Goal: Information Seeking & Learning: Learn about a topic

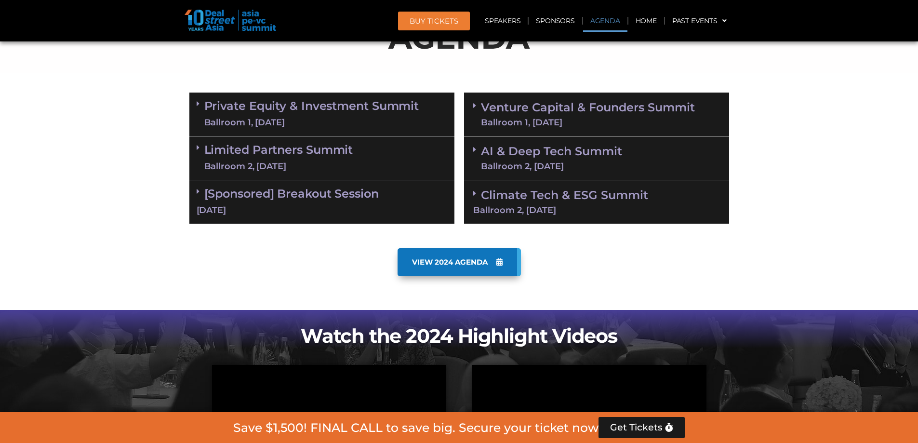
scroll to position [546, 0]
click at [195, 149] on div "Limited Partners [GEOGRAPHIC_DATA] 2, [DATE]" at bounding box center [321, 158] width 265 height 44
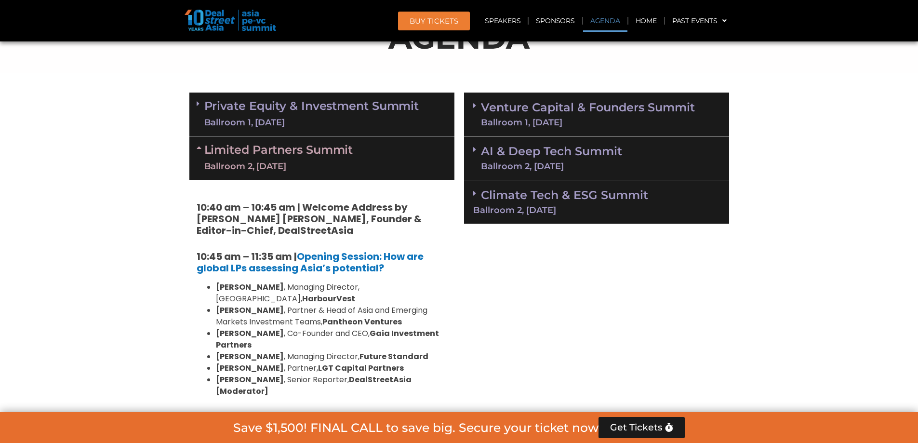
click at [477, 120] on span at bounding box center [477, 114] width 8 height 25
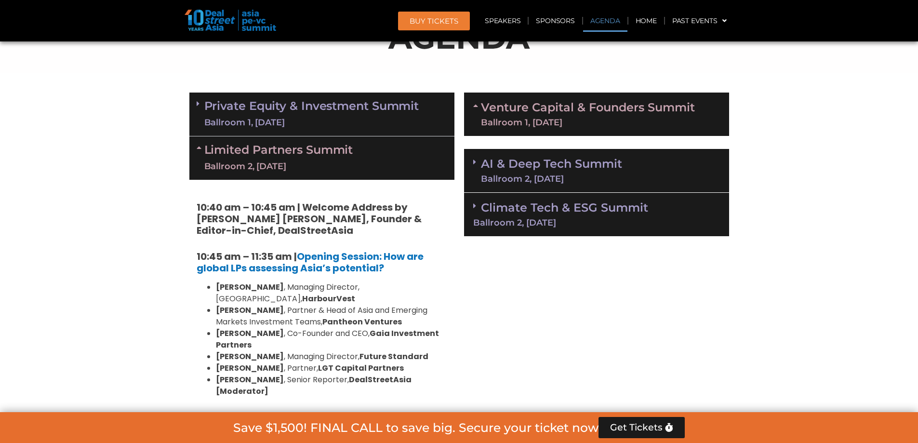
click at [477, 120] on span at bounding box center [477, 114] width 8 height 25
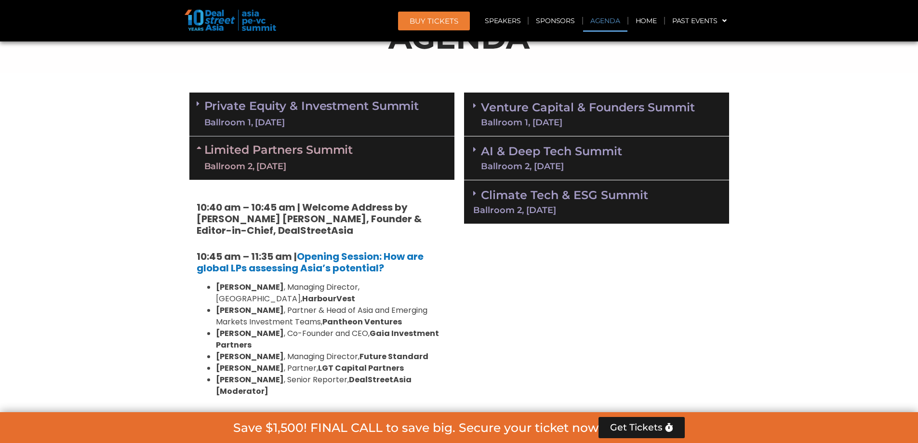
click at [363, 125] on div "Ballroom 1, [DATE]" at bounding box center [311, 123] width 215 height 12
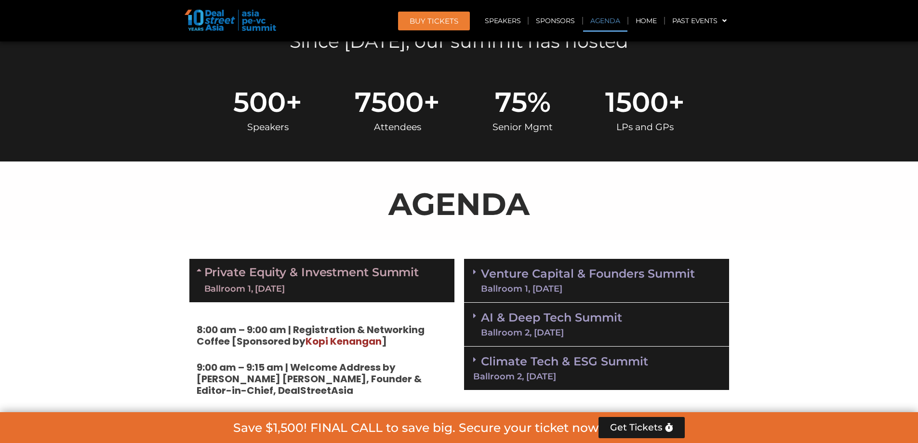
scroll to position [428, 0]
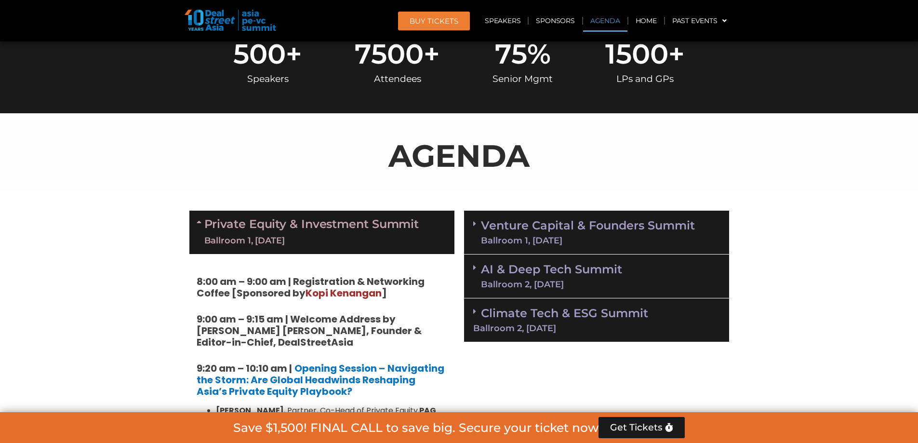
click at [577, 224] on link "Venture Capital & Founders​ Summit Ballroom 1, [DATE]" at bounding box center [588, 232] width 214 height 25
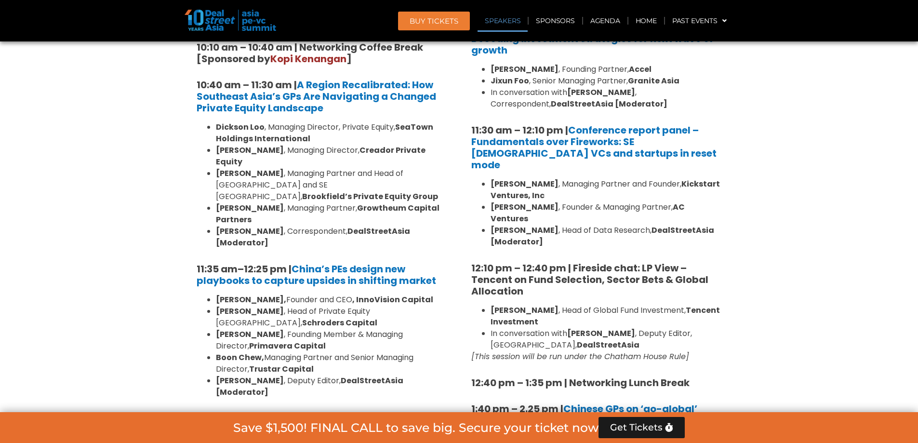
scroll to position [958, 0]
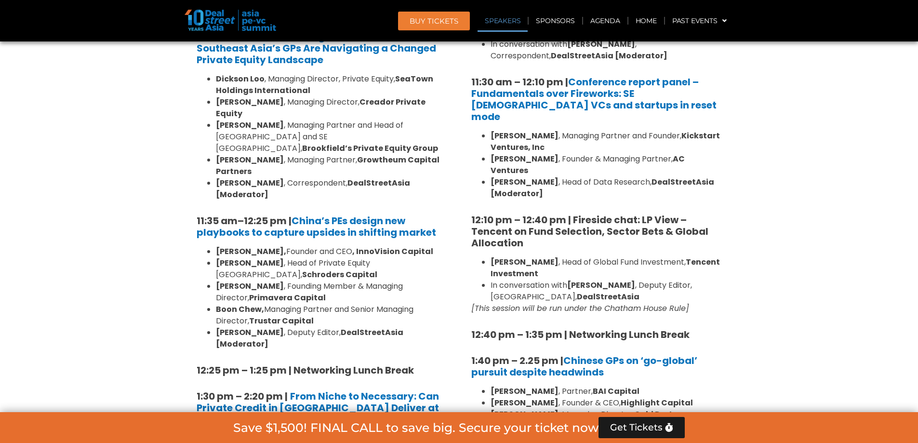
click at [500, 256] on strong "[PERSON_NAME]" at bounding box center [525, 261] width 68 height 11
drag, startPoint x: 500, startPoint y: 238, endPoint x: 517, endPoint y: 241, distance: 17.2
click at [517, 256] on strong "[PERSON_NAME]" at bounding box center [525, 261] width 68 height 11
copy strong "[PERSON_NAME]"
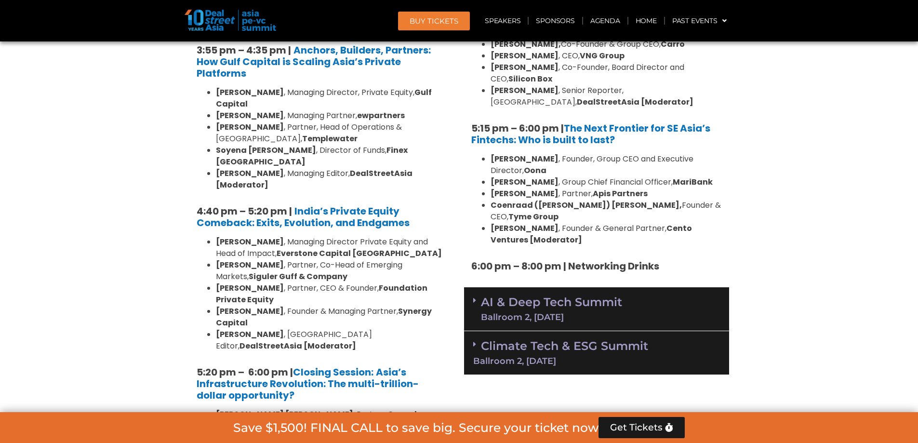
scroll to position [1729, 0]
